Goal: Communication & Community: Share content

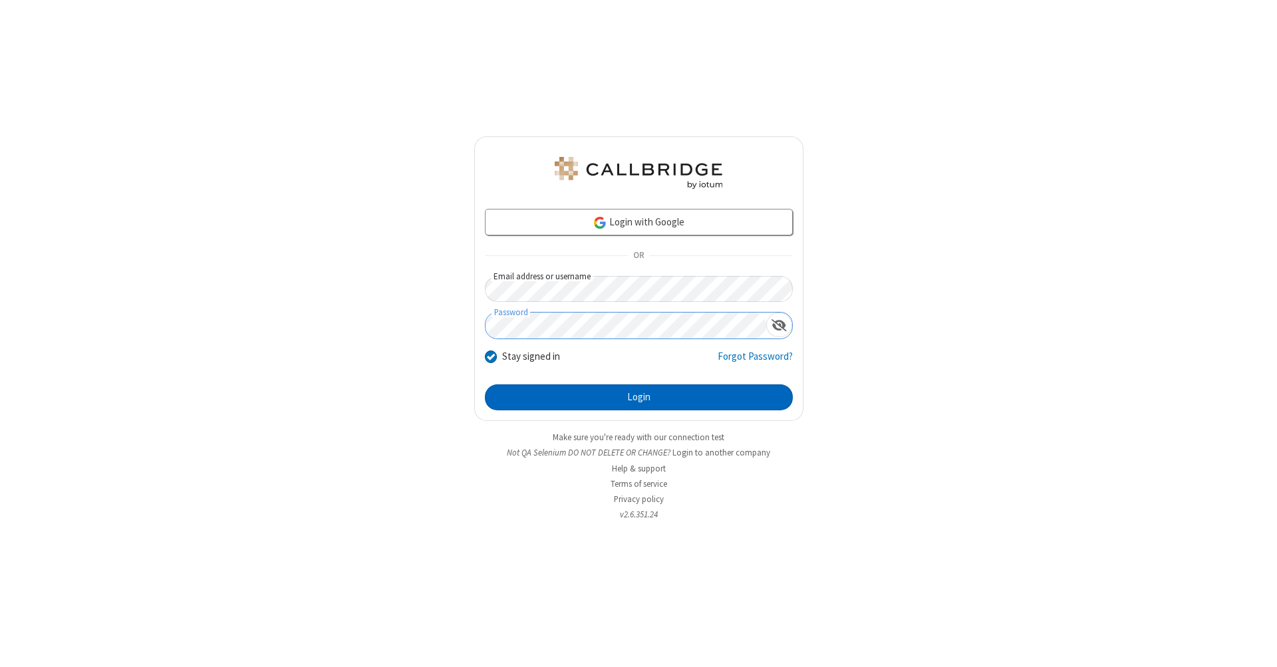
click at [638, 398] on button "Login" at bounding box center [639, 397] width 308 height 27
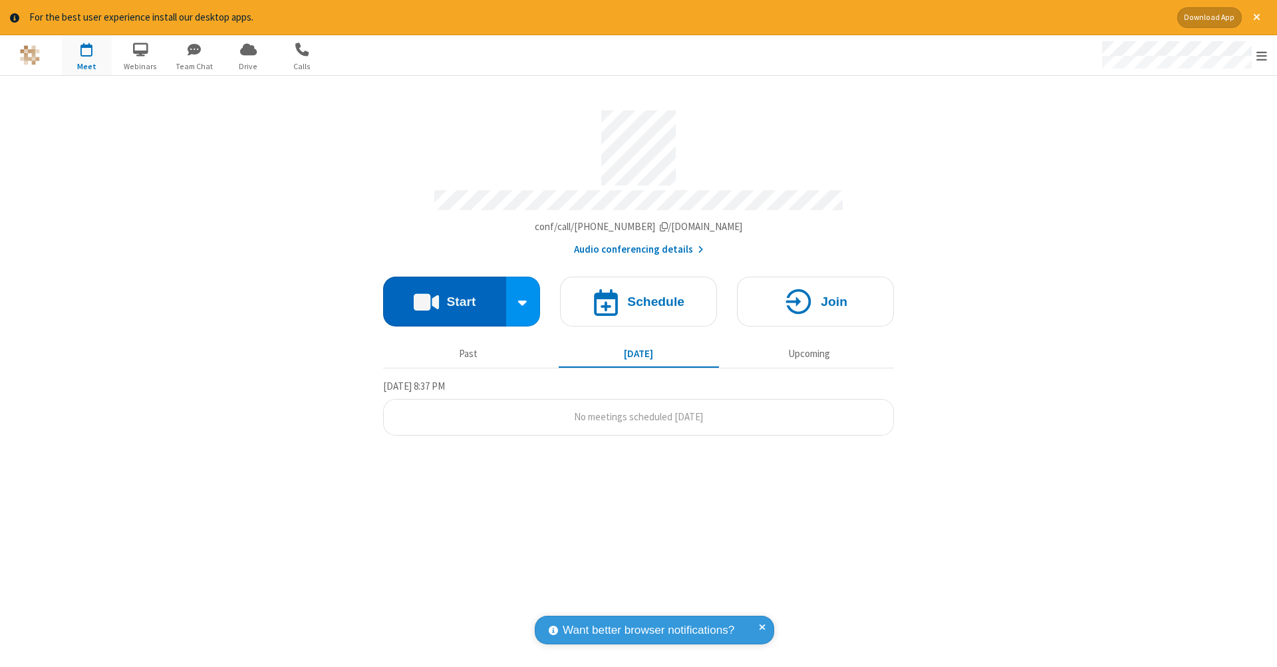
click at [444, 295] on button "Start" at bounding box center [444, 302] width 123 height 50
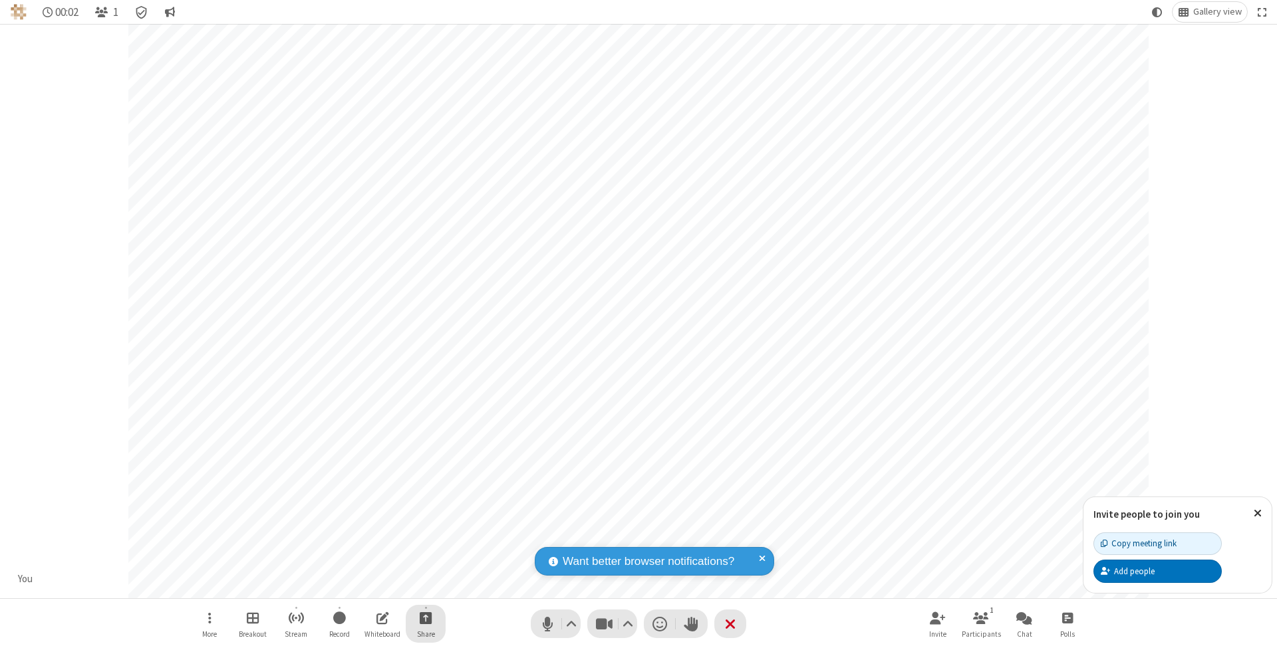
click at [425, 618] on span "Start sharing" at bounding box center [426, 618] width 13 height 17
click at [425, 538] on span "Share additional camera" at bounding box center [433, 540] width 98 height 11
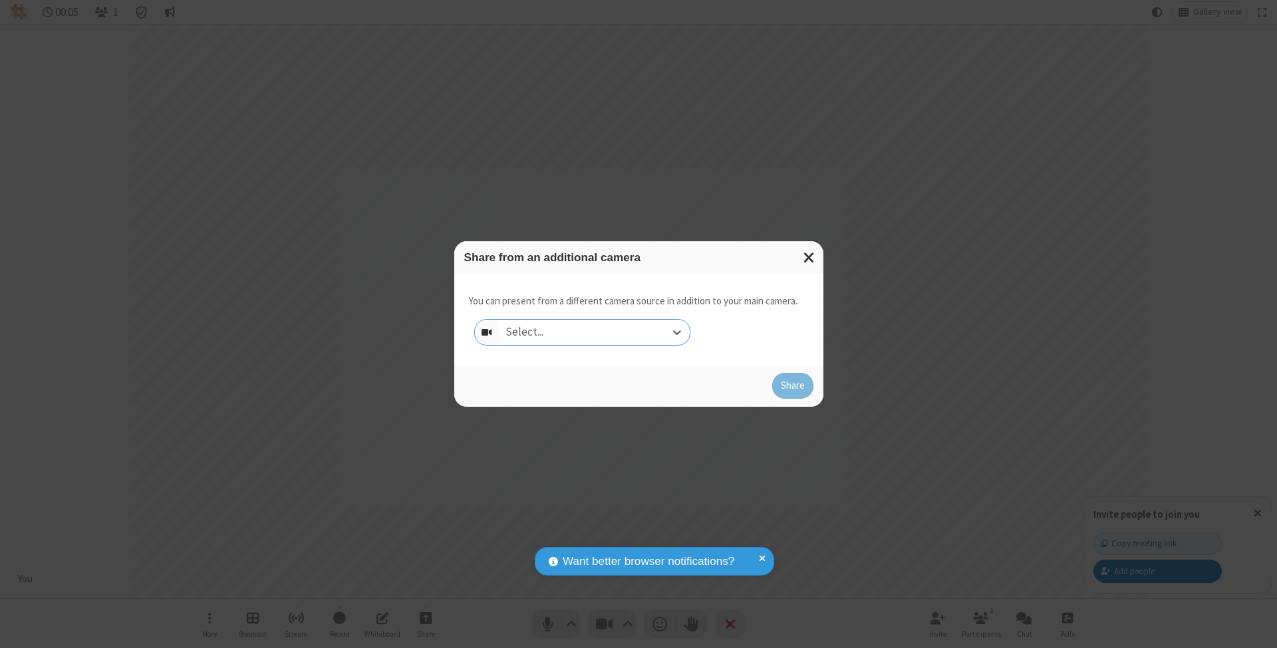
click at [594, 332] on div "Select..." at bounding box center [594, 332] width 191 height 25
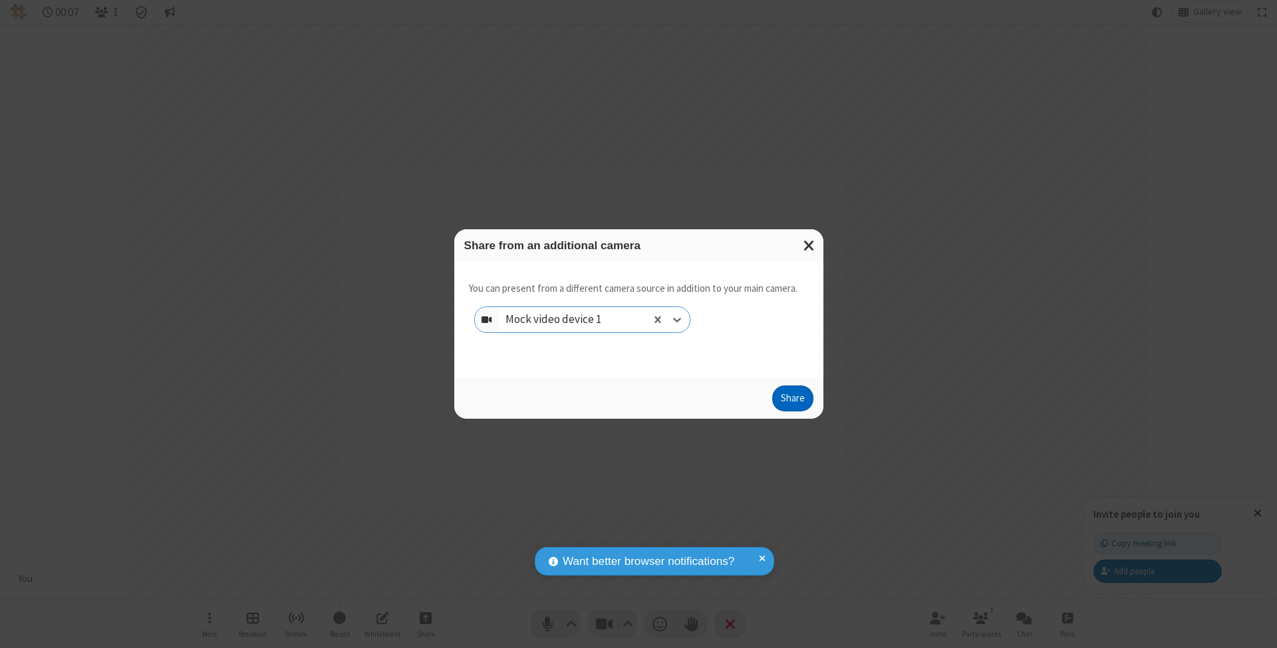
click at [792, 411] on button "Share" at bounding box center [792, 399] width 41 height 27
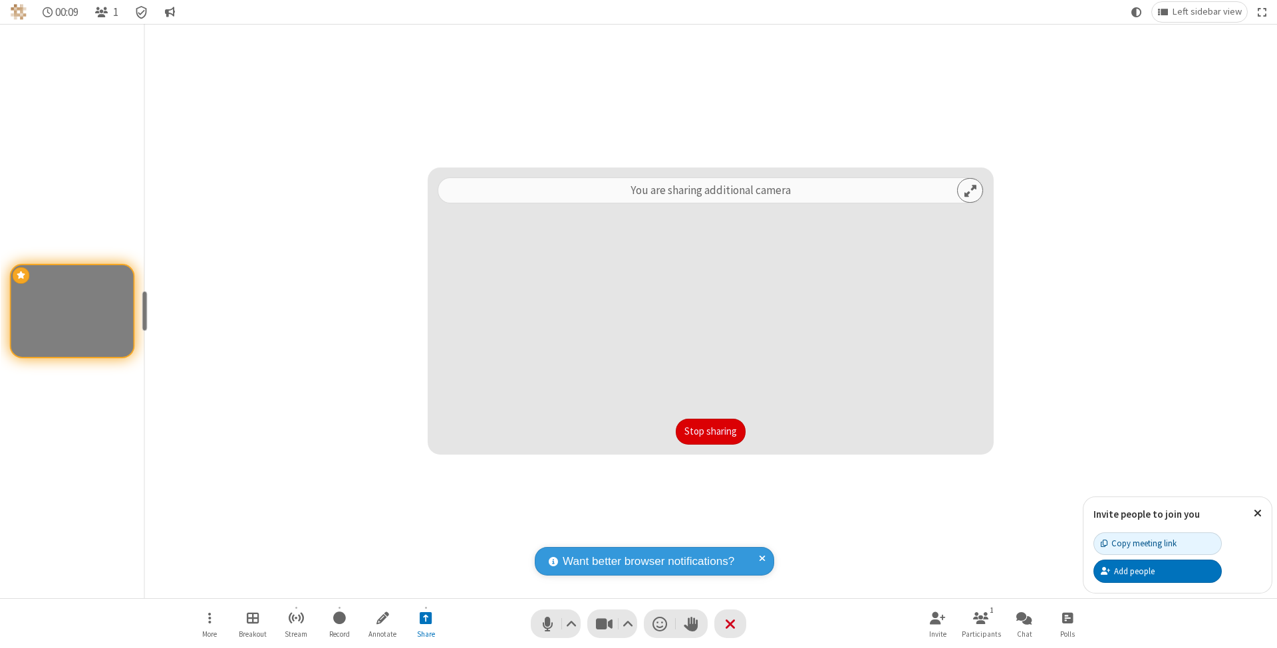
click at [710, 432] on button "Stop sharing" at bounding box center [711, 432] width 70 height 27
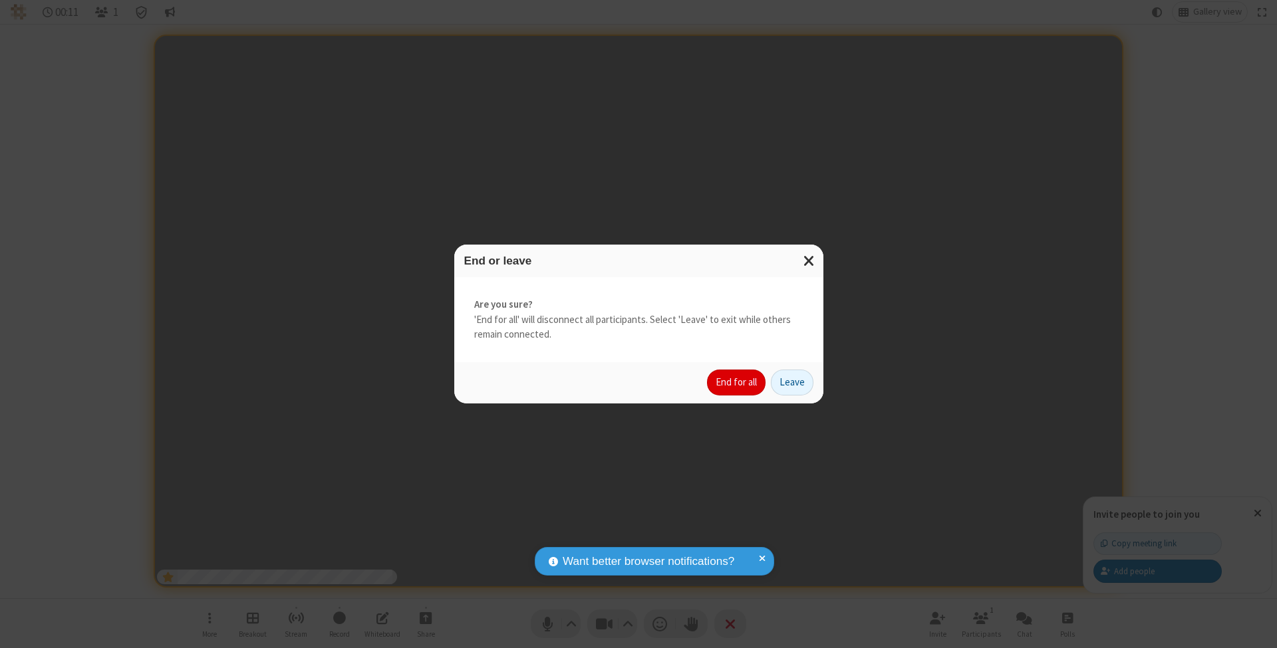
click at [737, 382] on button "End for all" at bounding box center [736, 383] width 59 height 27
